Goal: Complete application form

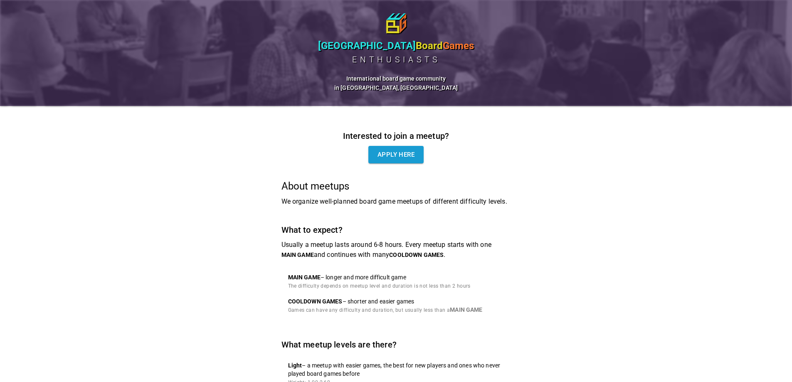
click at [395, 147] on div "Interested to join a meetup? Apply here" at bounding box center [395, 146] width 229 height 34
click at [398, 152] on link "Apply here" at bounding box center [395, 154] width 55 height 17
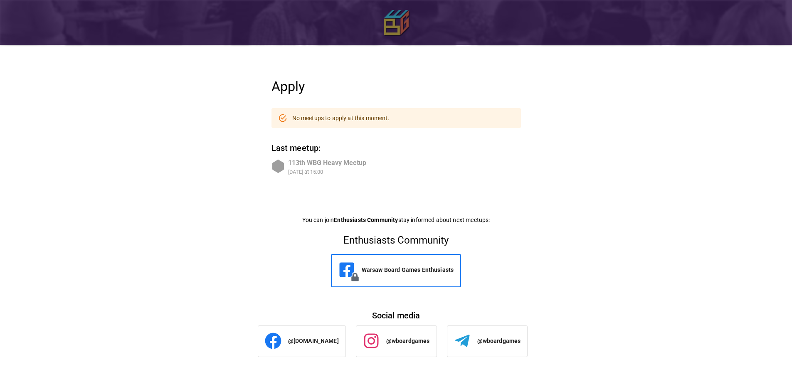
click at [389, 26] on img at bounding box center [396, 22] width 25 height 25
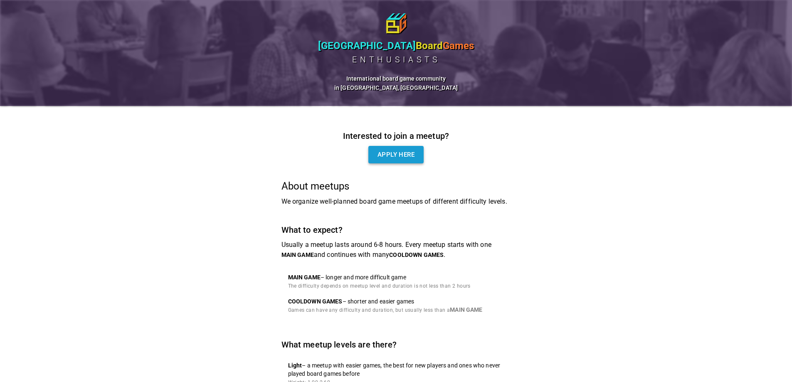
click at [388, 157] on link "Apply here" at bounding box center [395, 154] width 55 height 17
